Goal: Information Seeking & Learning: Check status

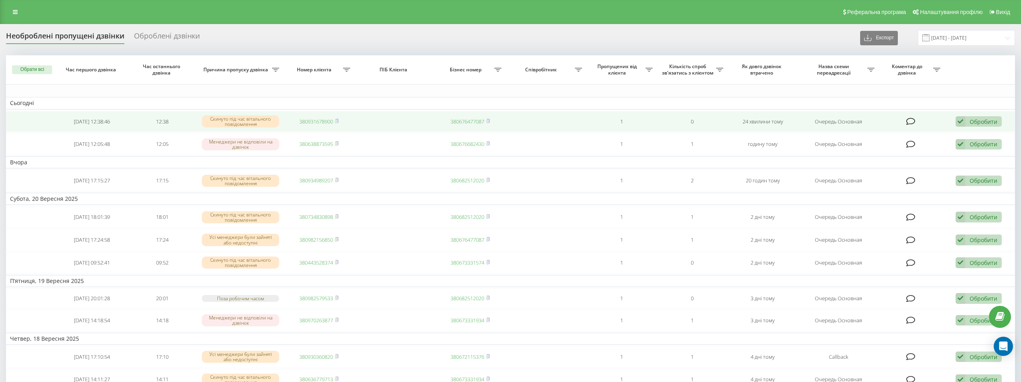
click at [302, 122] on link "380931678900" at bounding box center [316, 121] width 34 height 7
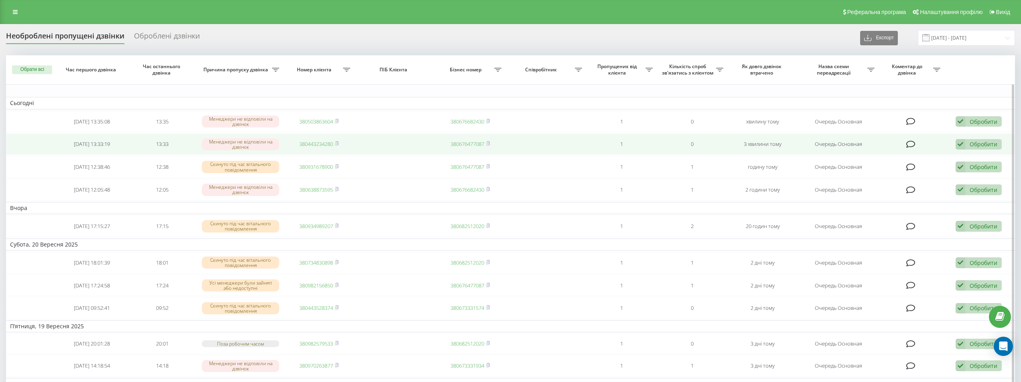
click at [314, 143] on link "380443234280" at bounding box center [316, 143] width 34 height 7
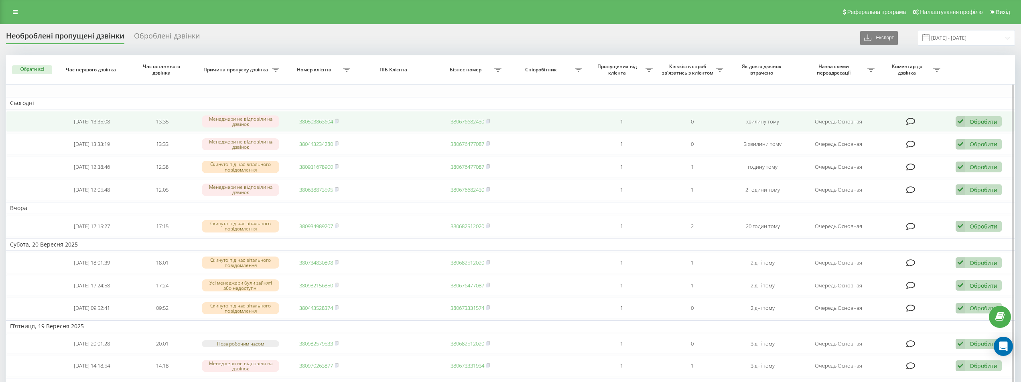
click at [323, 120] on link "380503863604" at bounding box center [316, 121] width 34 height 7
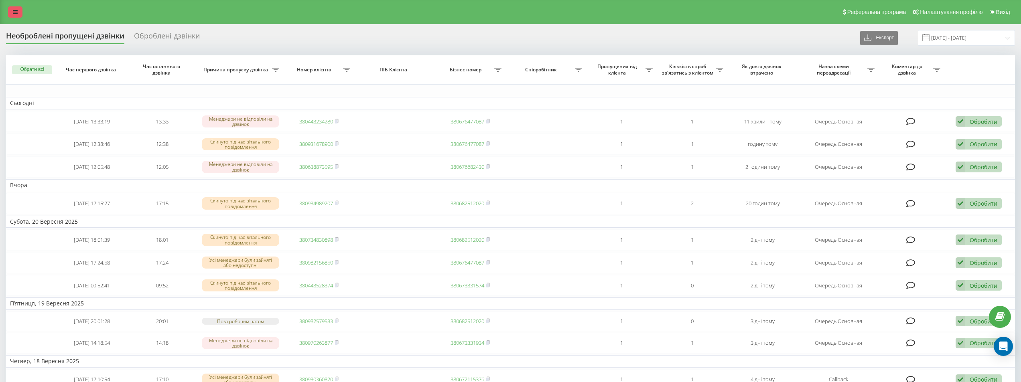
click at [19, 16] on link at bounding box center [15, 11] width 14 height 11
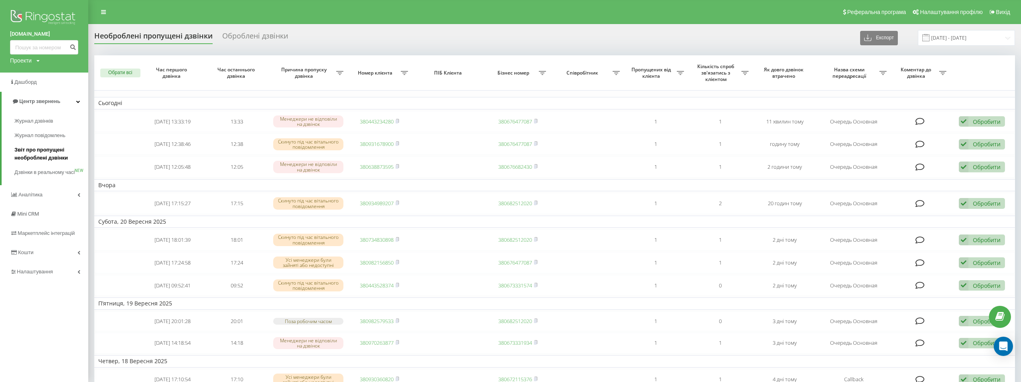
click at [23, 153] on span "Звіт про пропущені необроблені дзвінки" at bounding box center [49, 154] width 70 height 16
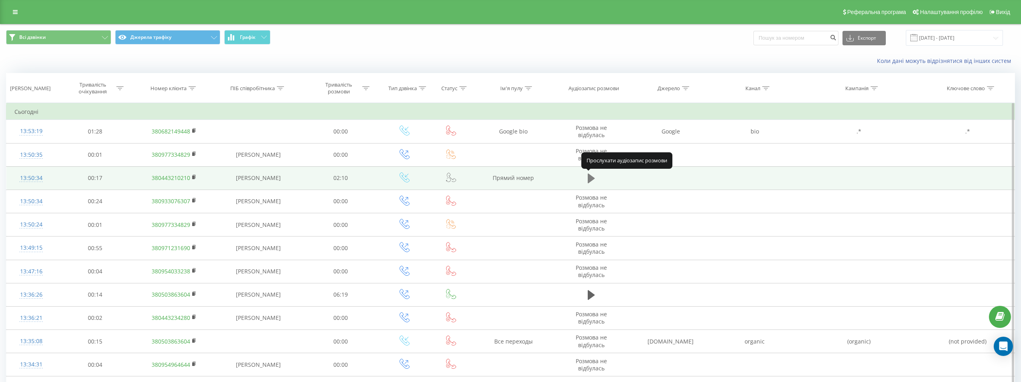
click at [593, 177] on icon at bounding box center [591, 178] width 7 height 11
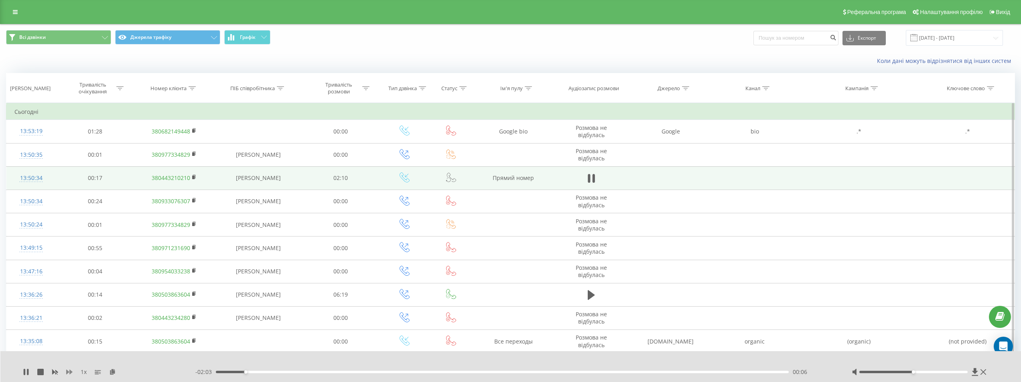
click at [69, 374] on icon at bounding box center [69, 372] width 6 height 6
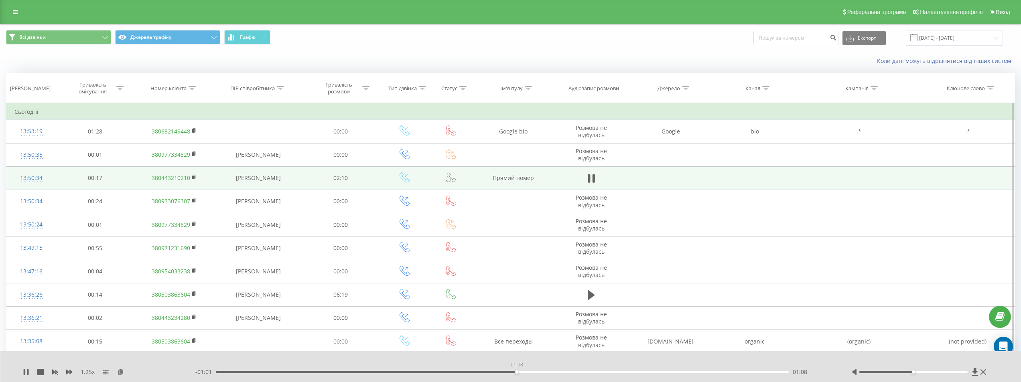
click at [517, 373] on div "01:08" at bounding box center [502, 372] width 573 height 2
click at [498, 370] on div "- 01:00 01:09 01:09" at bounding box center [513, 372] width 636 height 8
click at [502, 373] on div "01:05" at bounding box center [502, 372] width 573 height 2
click at [479, 373] on div "01:00" at bounding box center [502, 372] width 573 height 2
click at [27, 375] on icon at bounding box center [28, 372] width 2 height 6
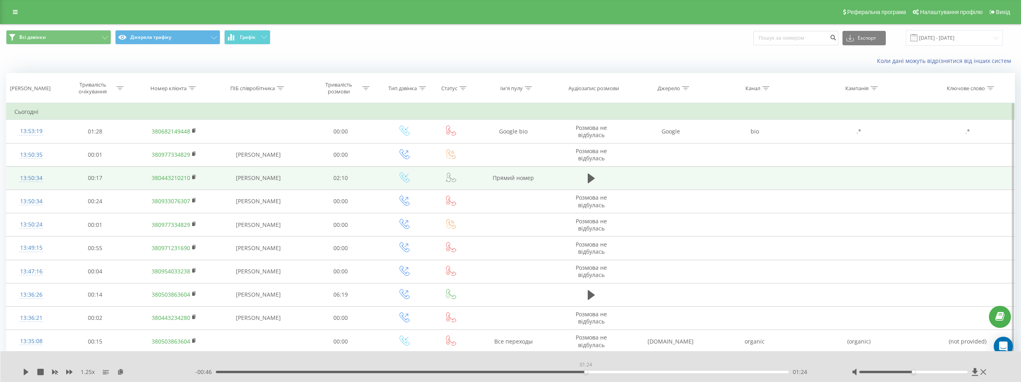
click at [586, 373] on div "01:24" at bounding box center [502, 372] width 573 height 2
click at [27, 369] on icon at bounding box center [26, 372] width 6 height 6
click at [562, 374] on div "- 00:42 01:28 01:28" at bounding box center [513, 372] width 636 height 8
click at [572, 373] on div "01:21" at bounding box center [502, 372] width 573 height 2
click at [24, 375] on icon at bounding box center [25, 372] width 2 height 6
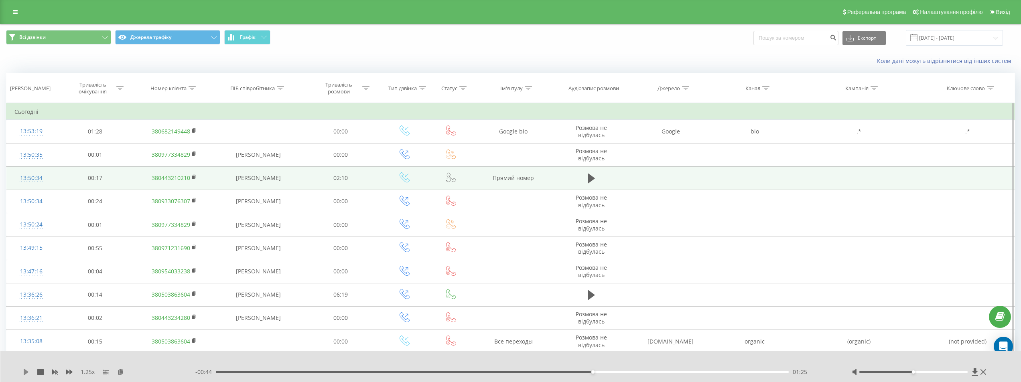
click at [23, 373] on icon at bounding box center [26, 372] width 6 height 6
click at [587, 372] on div "01:24" at bounding box center [502, 372] width 573 height 2
click at [581, 372] on div "01:23" at bounding box center [502, 372] width 573 height 2
click at [569, 372] on div "01:23" at bounding box center [502, 372] width 573 height 2
click at [939, 373] on div at bounding box center [914, 372] width 108 height 2
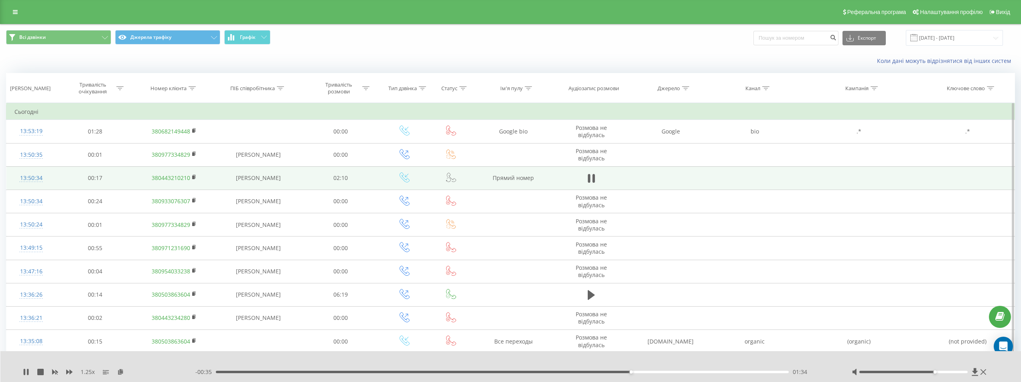
click at [584, 373] on div "01:34" at bounding box center [502, 372] width 573 height 2
click at [584, 373] on div "01:39" at bounding box center [502, 372] width 573 height 2
click at [26, 370] on icon at bounding box center [26, 372] width 6 height 6
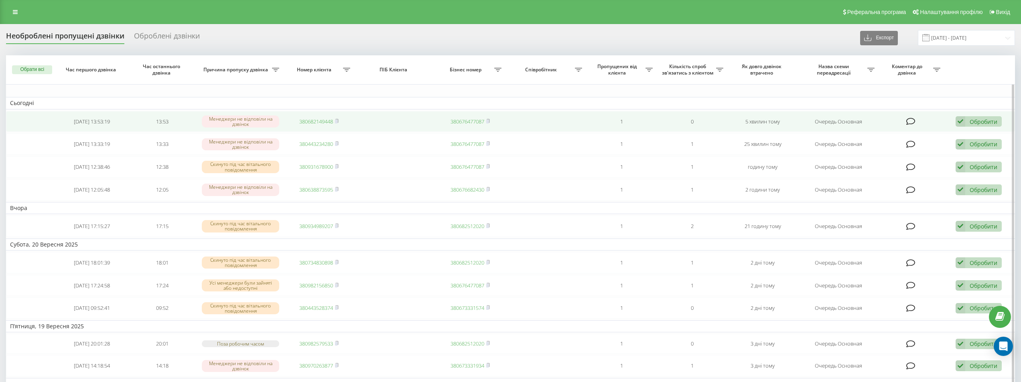
click at [313, 126] on td "380682149448" at bounding box center [319, 121] width 71 height 21
click at [321, 123] on link "380682149448" at bounding box center [316, 121] width 34 height 7
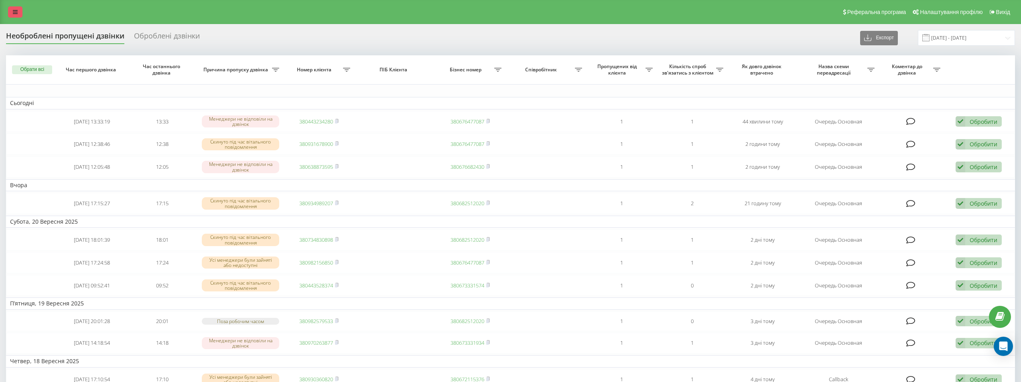
click at [15, 16] on link at bounding box center [15, 11] width 14 height 11
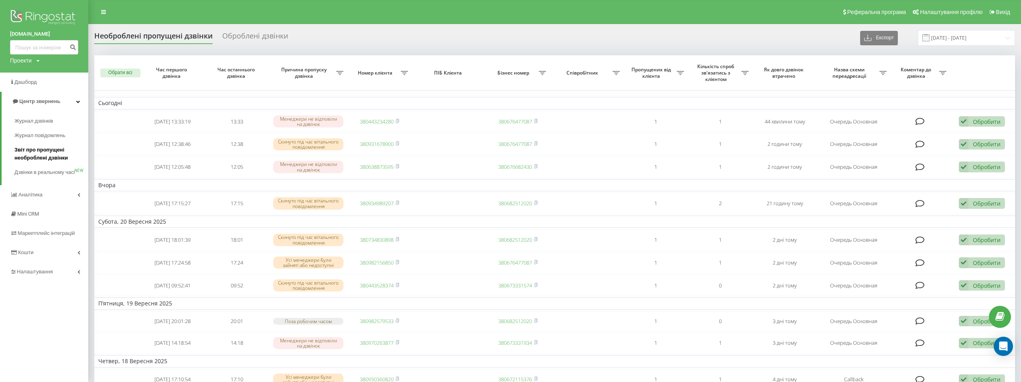
click at [21, 157] on span "Звіт про пропущені необроблені дзвінки" at bounding box center [49, 154] width 70 height 16
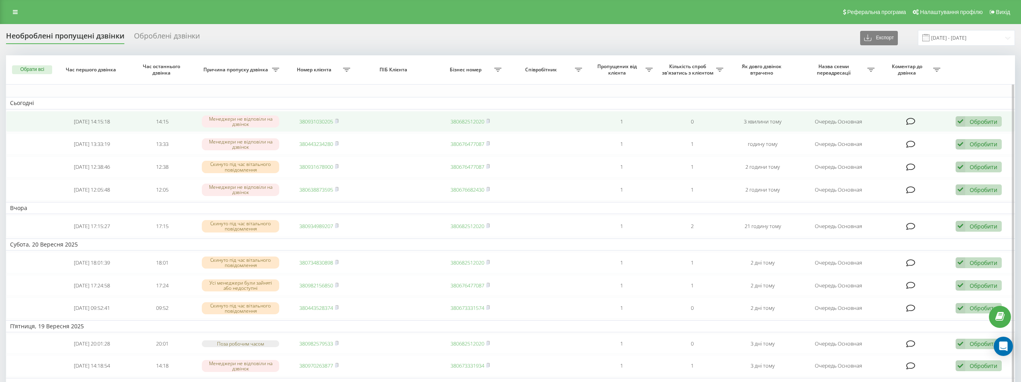
click at [309, 119] on link "380931030205" at bounding box center [316, 121] width 34 height 7
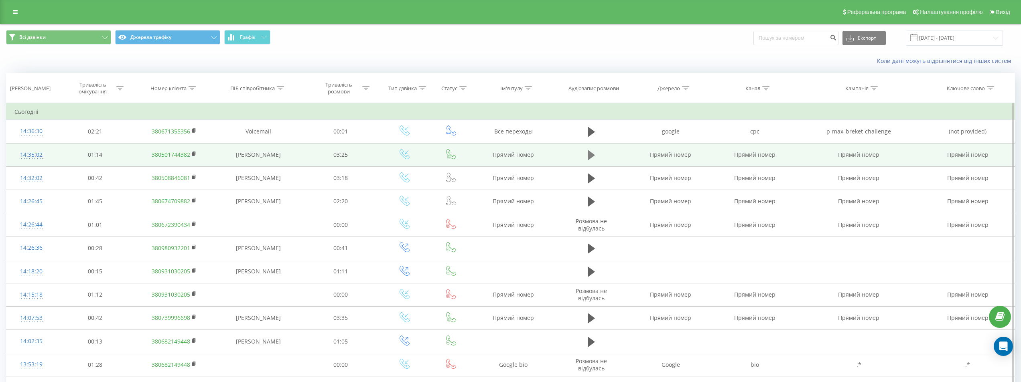
click at [595, 155] on button at bounding box center [592, 155] width 12 height 12
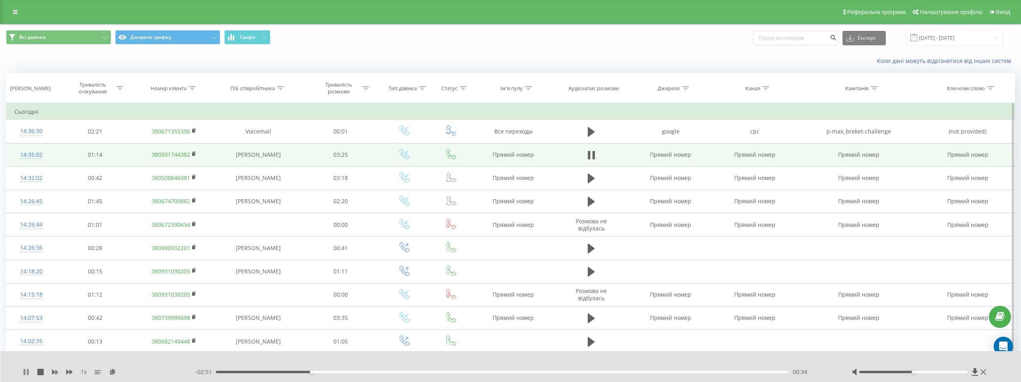
click at [25, 374] on icon at bounding box center [25, 372] width 2 height 6
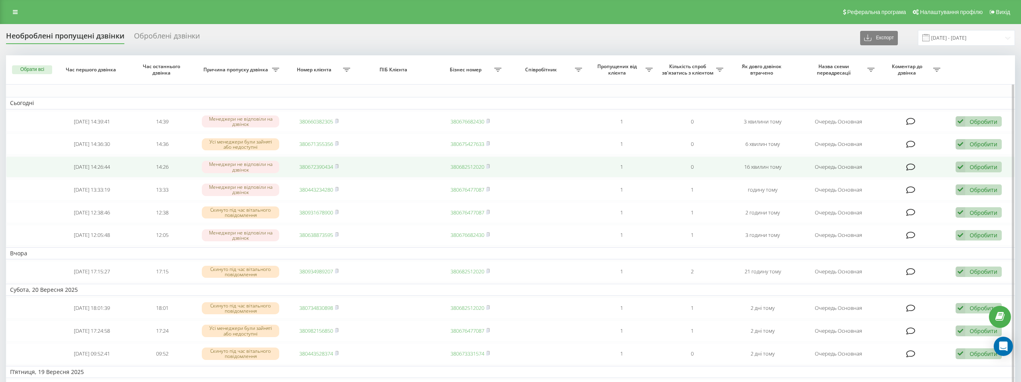
click at [324, 167] on link "380672390434" at bounding box center [316, 166] width 34 height 7
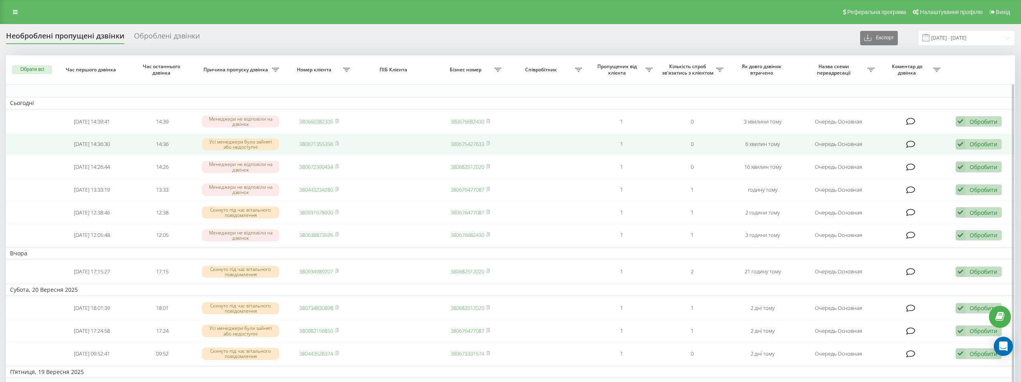
click at [306, 143] on link "380671355356" at bounding box center [316, 143] width 34 height 7
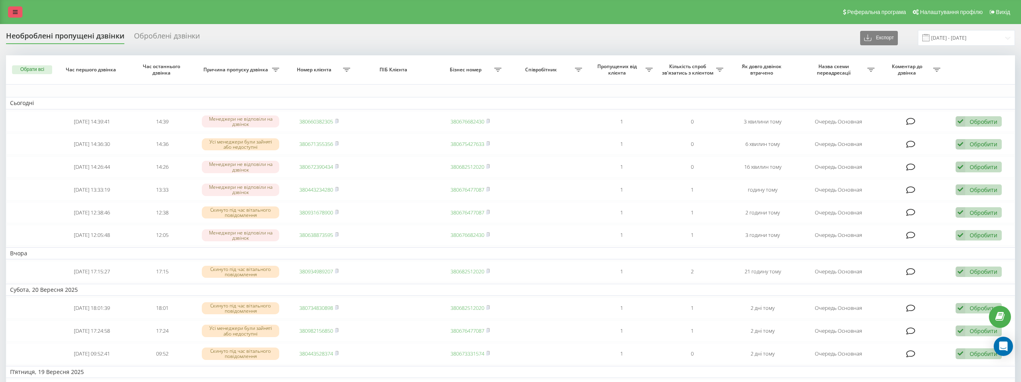
click at [18, 14] on link at bounding box center [15, 11] width 14 height 11
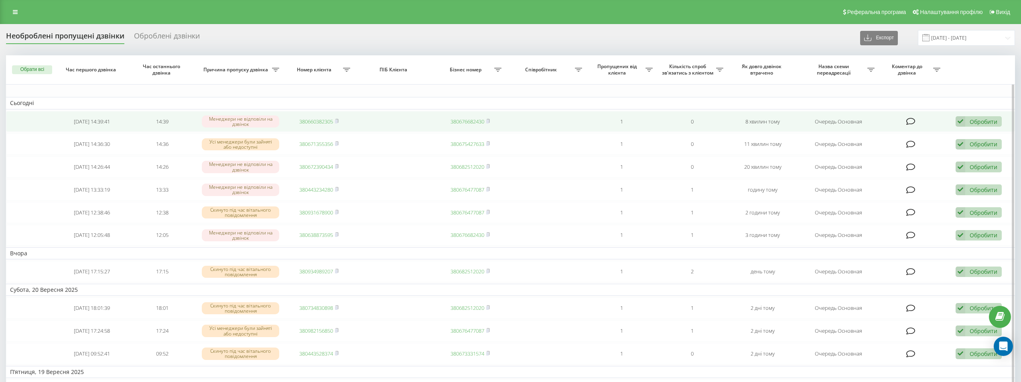
click at [315, 118] on link "380660382305" at bounding box center [316, 121] width 34 height 7
